Goal: Task Accomplishment & Management: Manage account settings

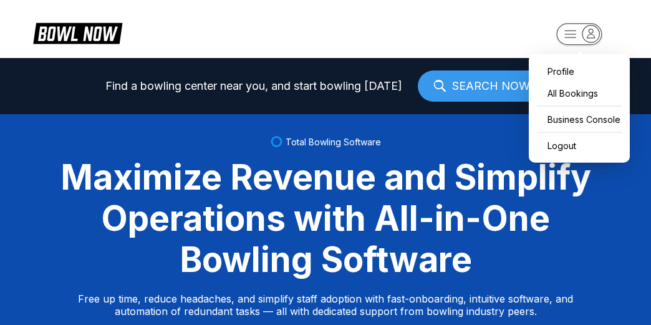
click at [567, 38] on rect "button" at bounding box center [578, 34] width 45 height 22
click at [567, 127] on div "Business Console" at bounding box center [579, 119] width 88 height 22
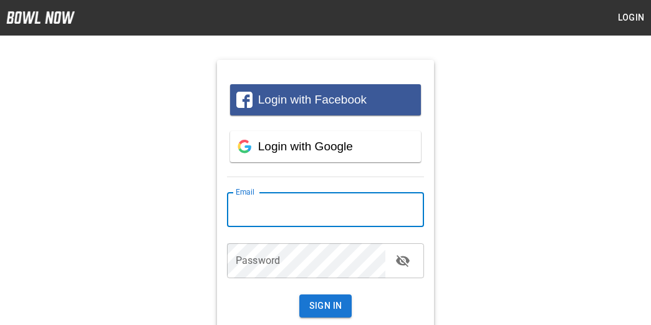
click at [283, 207] on input "email" at bounding box center [325, 209] width 197 height 35
type input "**********"
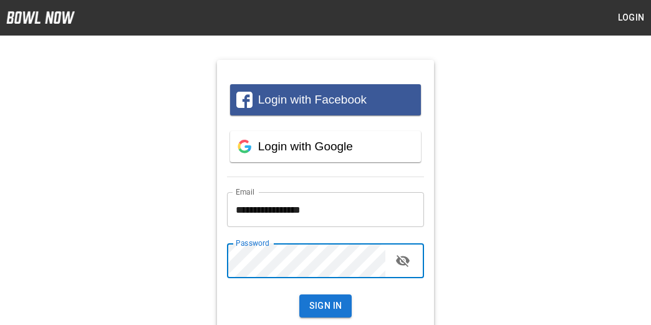
click at [299, 294] on button "Sign In" at bounding box center [325, 305] width 53 height 23
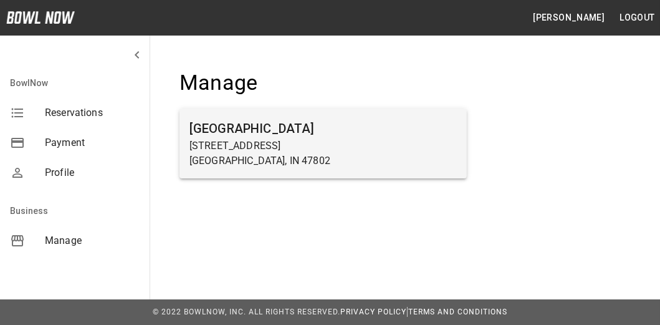
click at [220, 125] on h6 "[GEOGRAPHIC_DATA]" at bounding box center [322, 128] width 267 height 20
click at [280, 154] on p "[GEOGRAPHIC_DATA], IN 47802" at bounding box center [322, 160] width 267 height 15
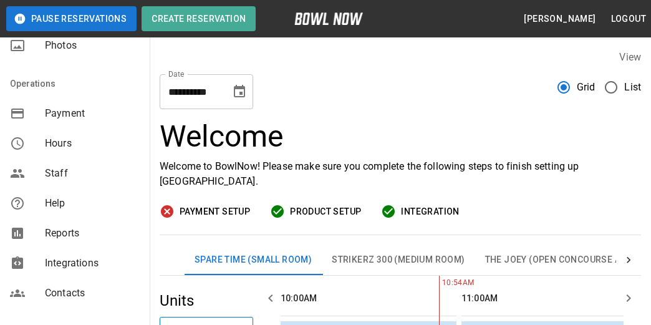
scroll to position [249, 0]
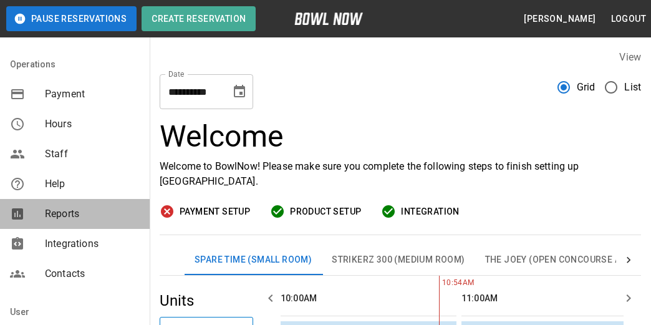
click at [75, 219] on span "Reports" at bounding box center [92, 213] width 95 height 15
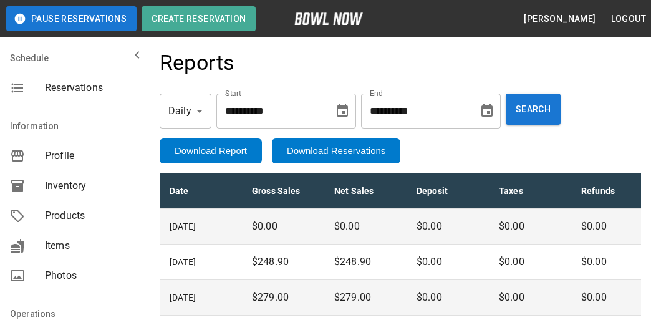
click at [130, 54] on icon "mailbox folders" at bounding box center [137, 54] width 15 height 15
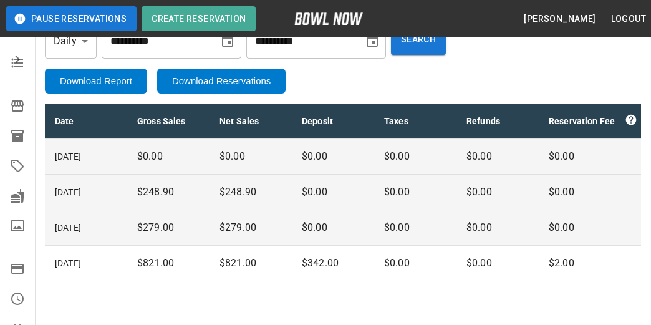
scroll to position [112, 0]
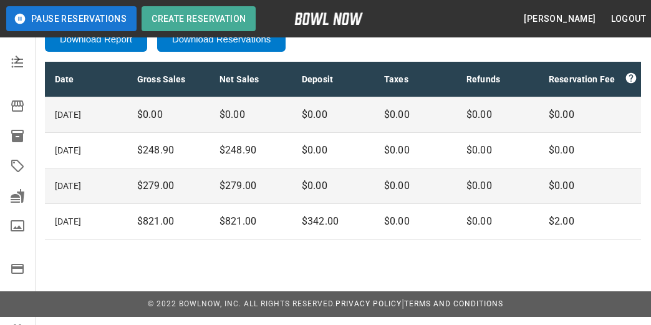
click at [10, 60] on icon "mailbox folders" at bounding box center [17, 59] width 15 height 15
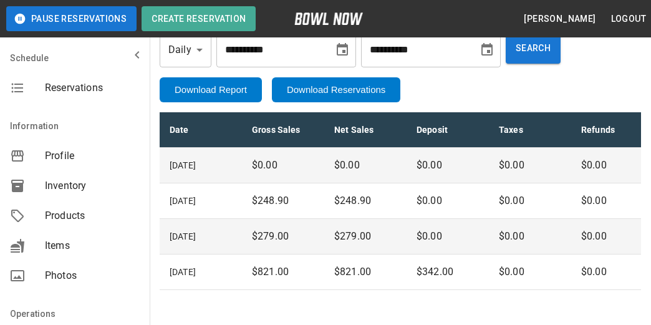
scroll to position [0, 0]
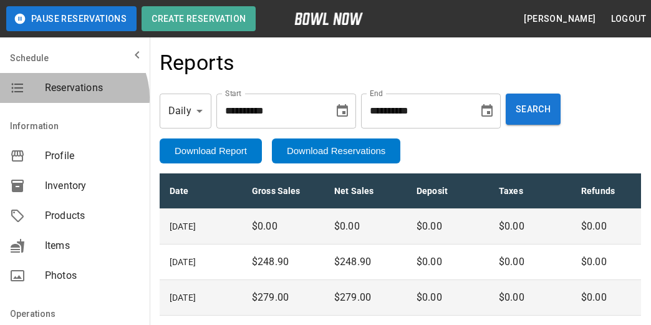
click at [72, 97] on div "Reservations" at bounding box center [75, 88] width 150 height 30
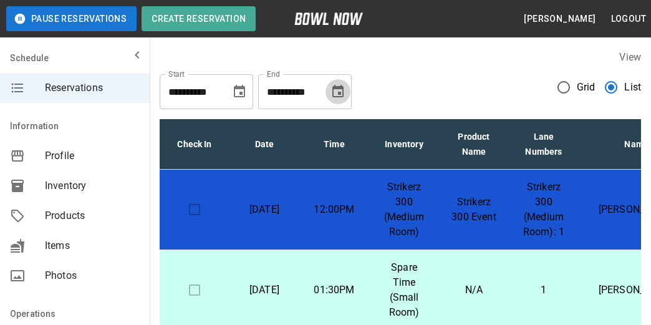
click at [342, 90] on icon "Choose date, selected date is Nov 11, 2025" at bounding box center [337, 91] width 11 height 12
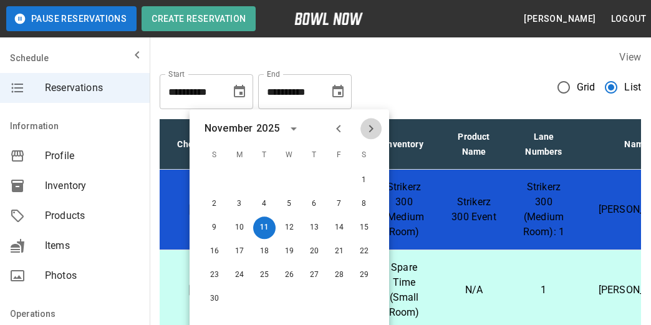
click at [374, 129] on icon "Next month" at bounding box center [370, 128] width 15 height 15
click at [363, 247] on button "27" at bounding box center [364, 251] width 22 height 22
type input "**********"
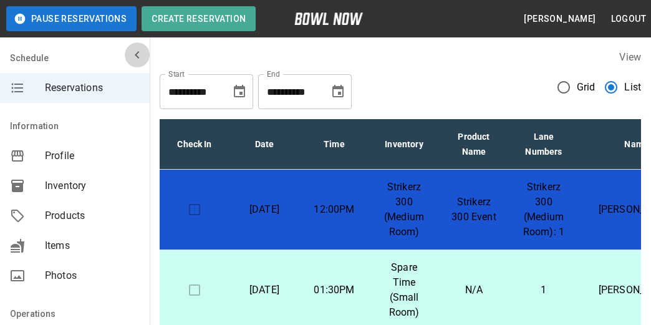
click at [132, 50] on icon "mailbox folders" at bounding box center [137, 54] width 15 height 15
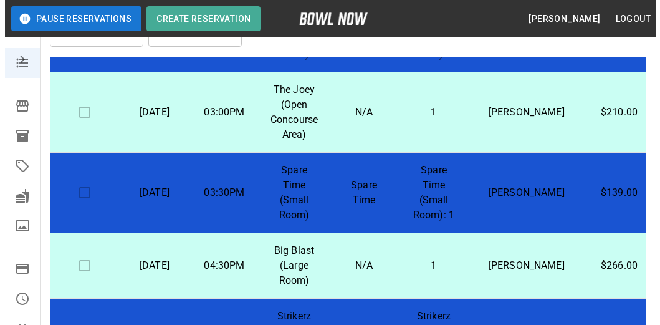
scroll to position [1433, 0]
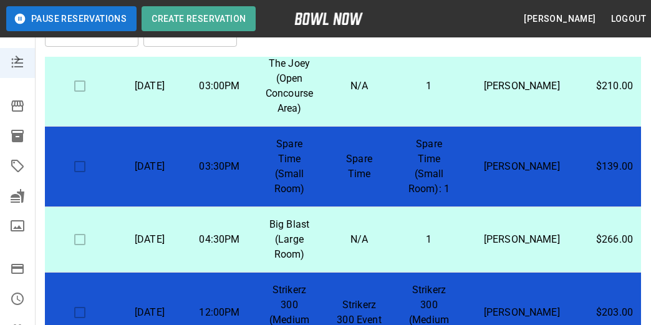
click at [384, 181] on p "Spare Time" at bounding box center [359, 166] width 50 height 30
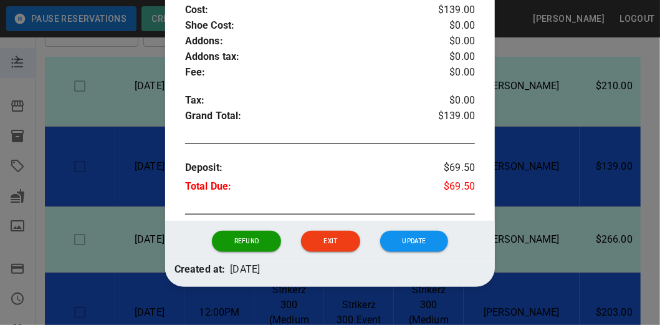
scroll to position [523, 0]
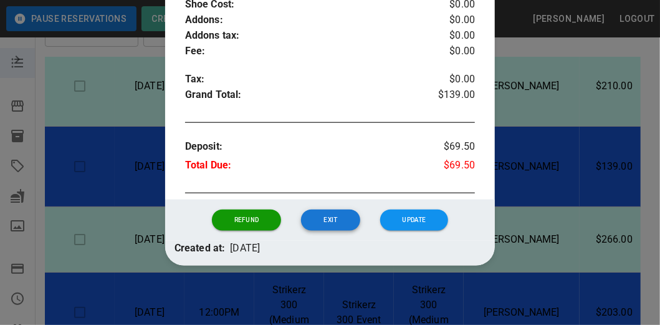
click at [335, 212] on button "Exit" at bounding box center [330, 219] width 59 height 21
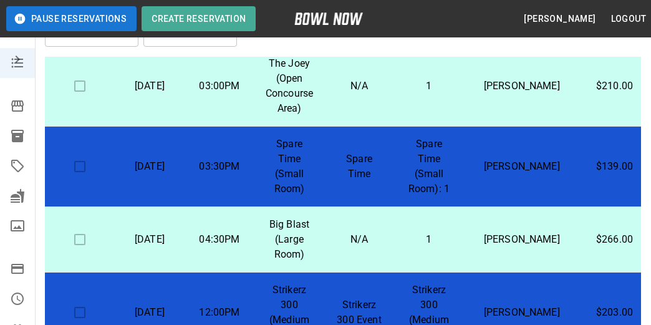
click at [347, 181] on p "Spare Time" at bounding box center [359, 166] width 50 height 30
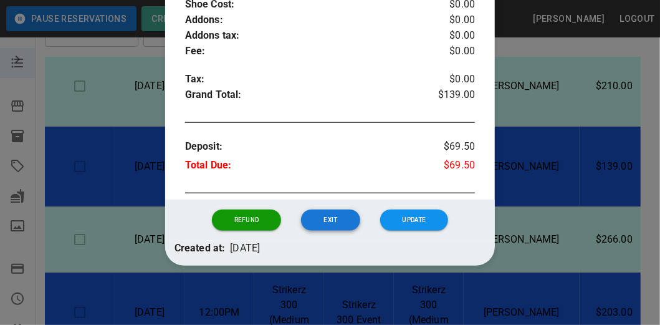
click at [336, 212] on button "Exit" at bounding box center [330, 219] width 59 height 21
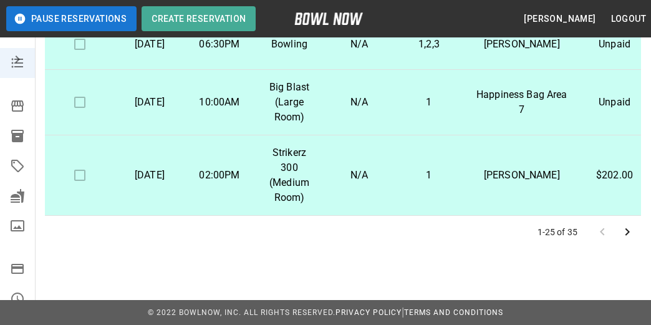
scroll to position [365, 0]
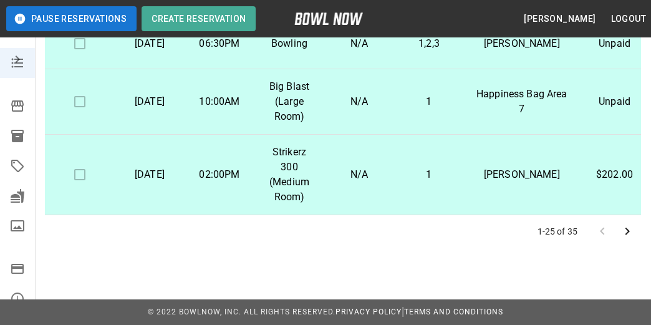
click at [626, 231] on icon "Go to next page" at bounding box center [626, 231] width 15 height 15
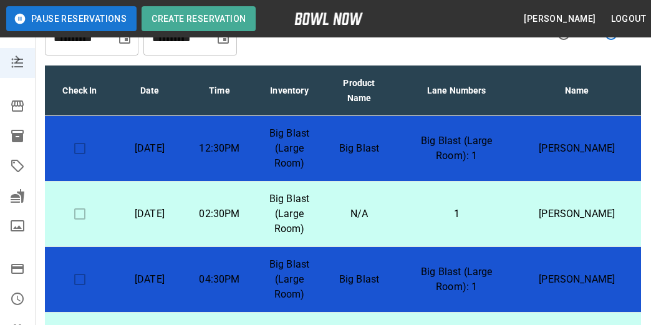
scroll to position [0, 0]
